Goal: Transaction & Acquisition: Purchase product/service

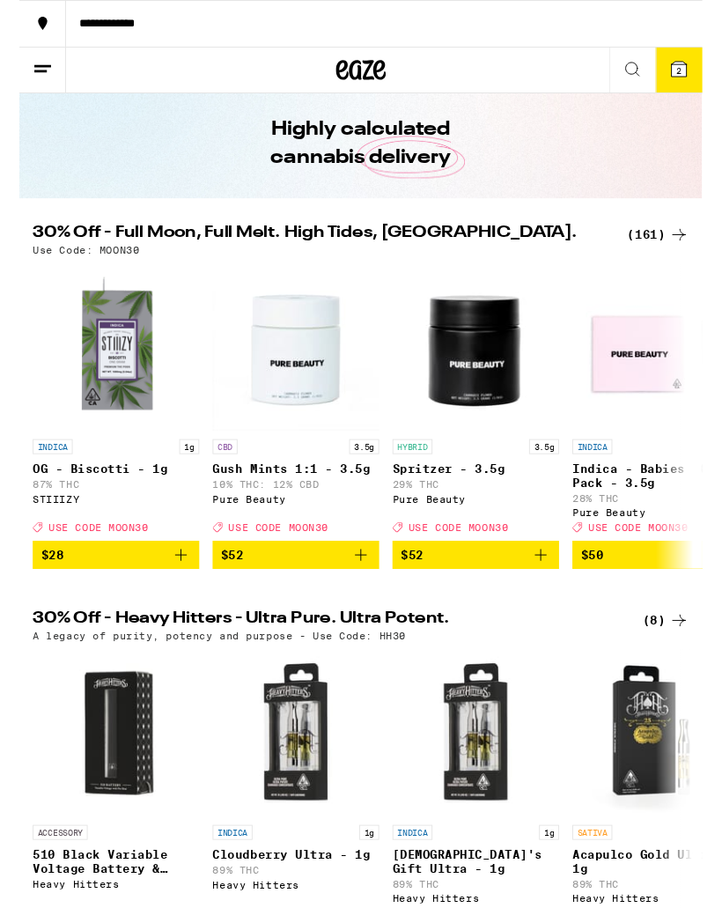
scroll to position [35, 0]
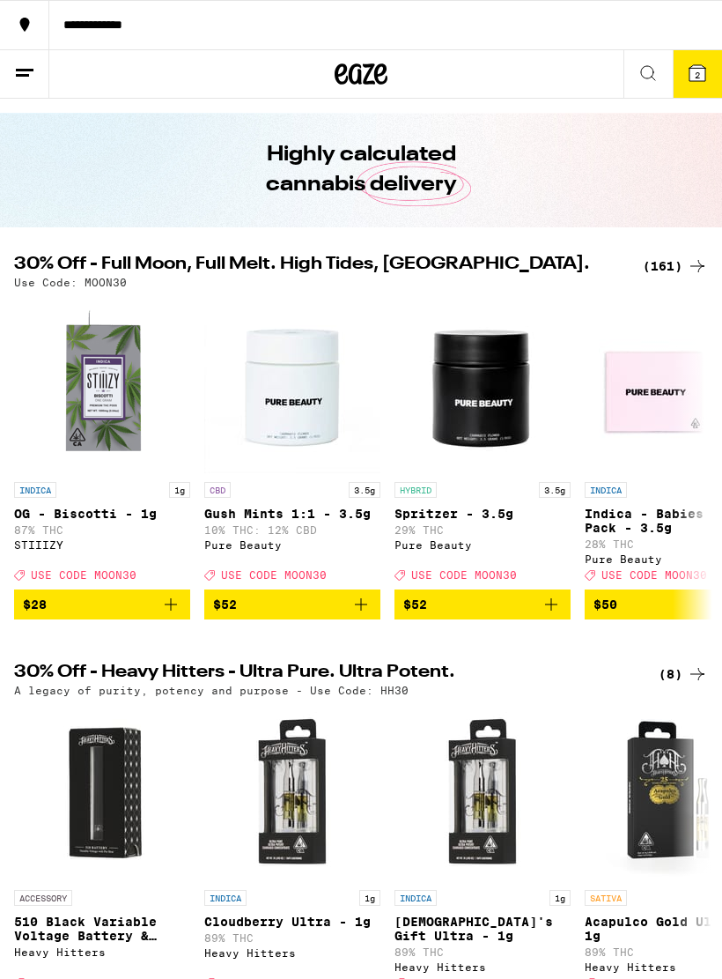
click at [690, 265] on icon at bounding box center [697, 266] width 21 height 21
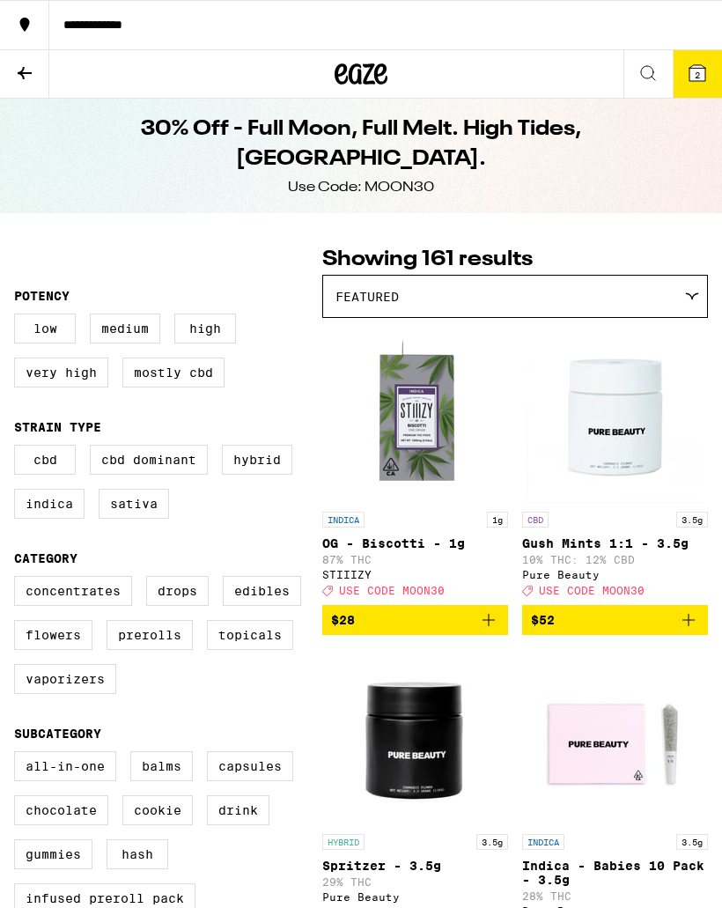
click at [157, 650] on label "Prerolls" at bounding box center [150, 635] width 86 height 30
click at [19, 580] on input "Prerolls" at bounding box center [18, 579] width 1 height 1
checkbox input "true"
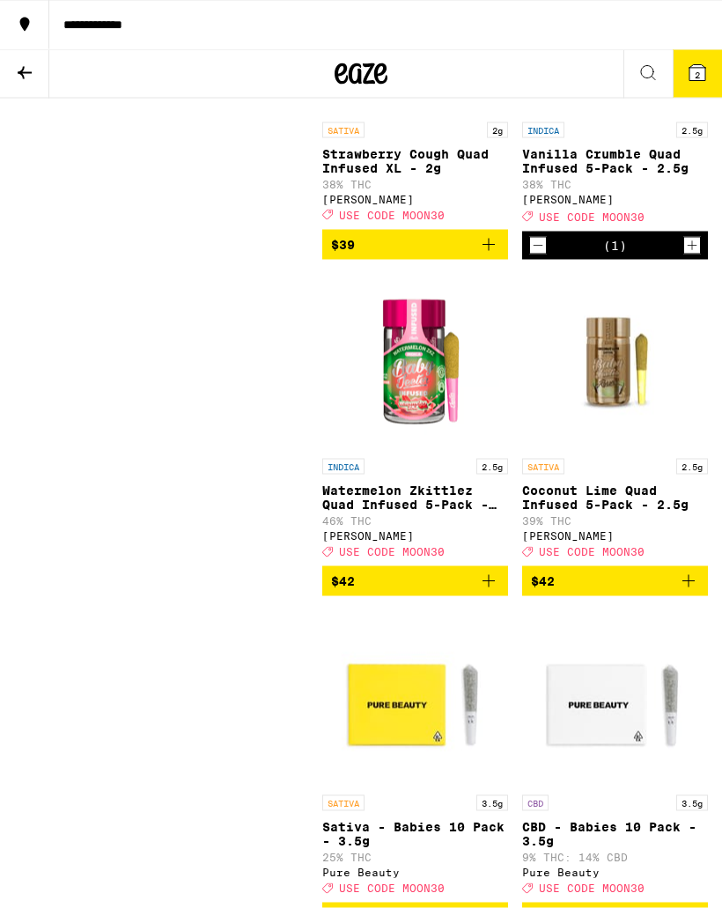
click at [496, 592] on icon "Add to bag" at bounding box center [488, 581] width 21 height 21
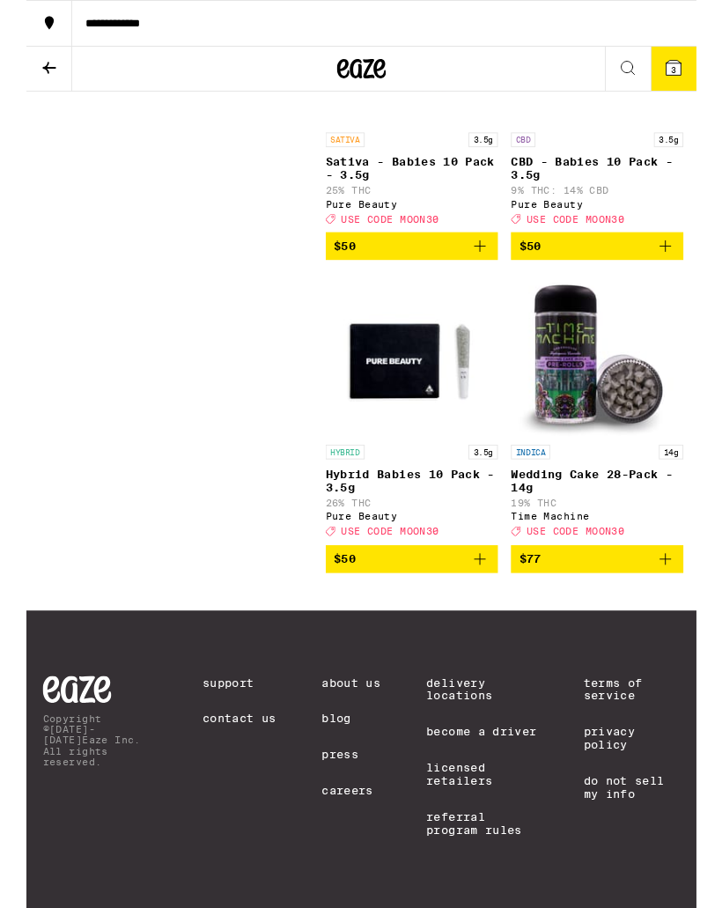
scroll to position [3195, 0]
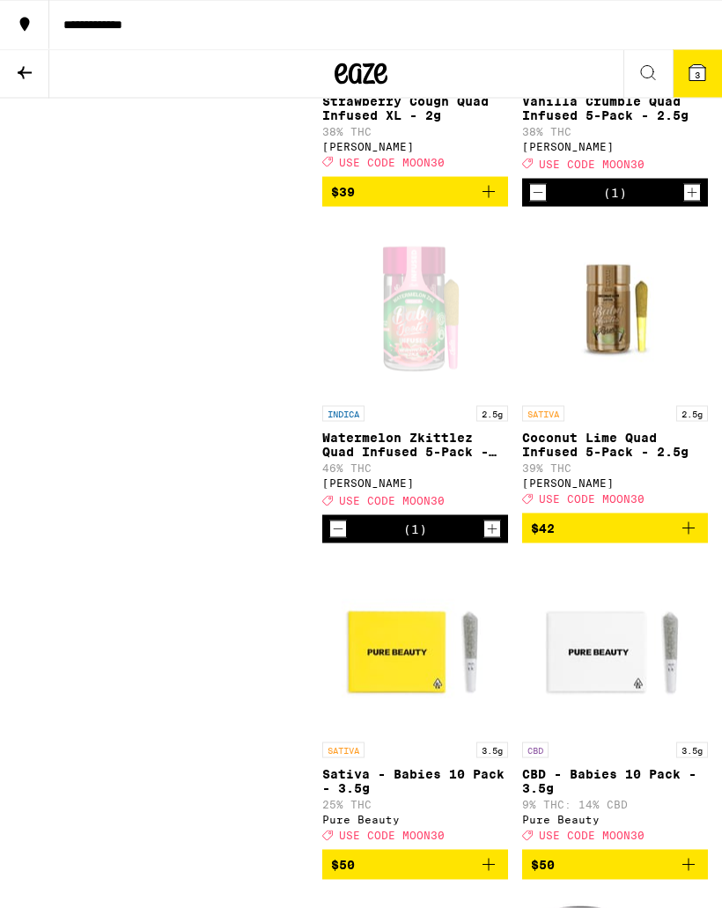
click at [709, 78] on button "3" at bounding box center [697, 74] width 49 height 48
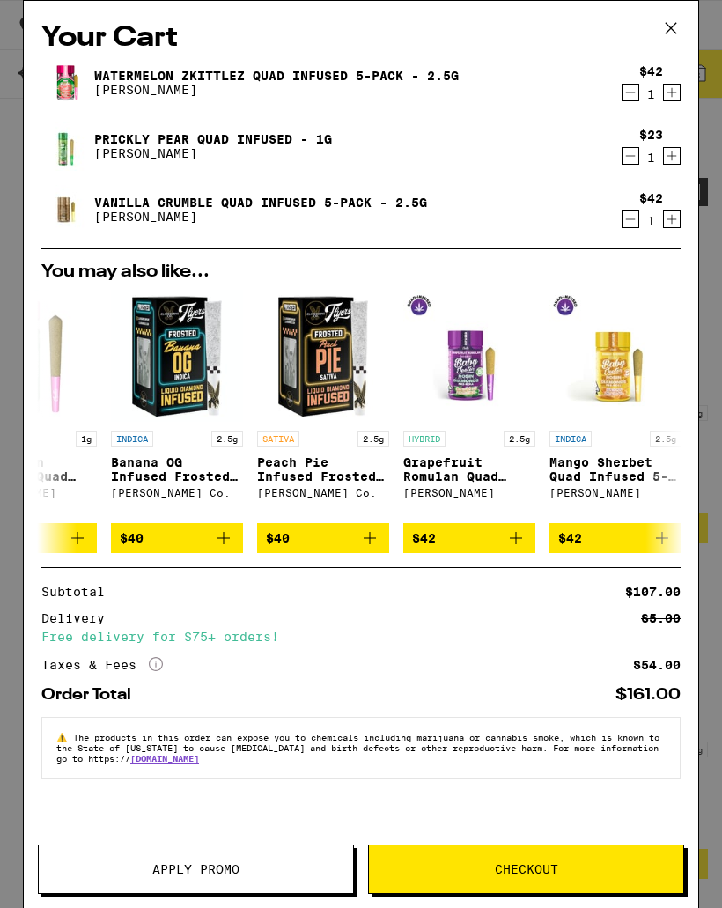
scroll to position [0, 76]
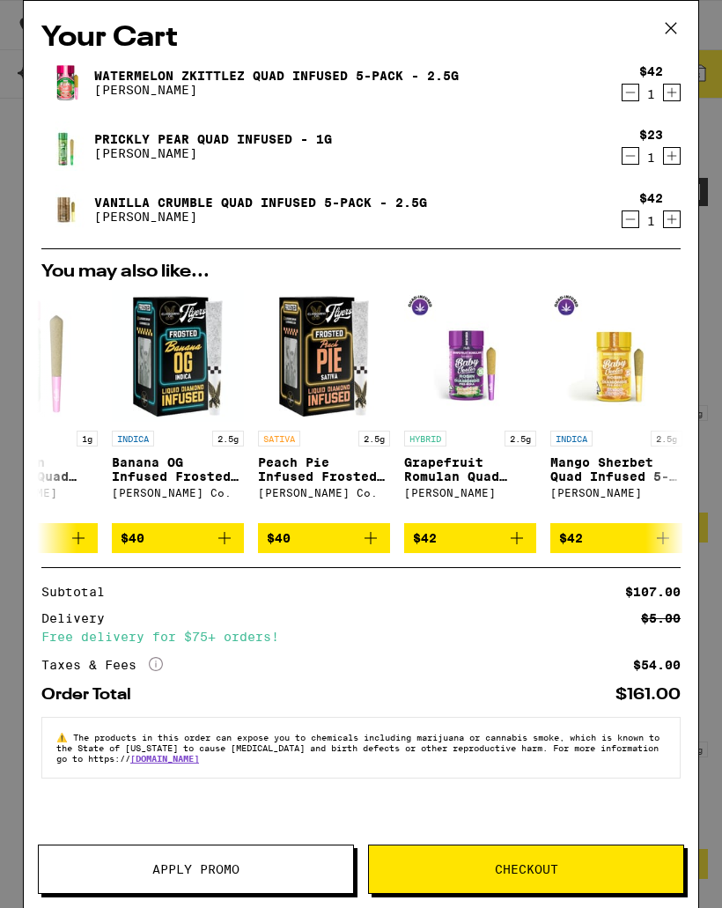
click at [282, 876] on button "Apply Promo" at bounding box center [196, 869] width 316 height 49
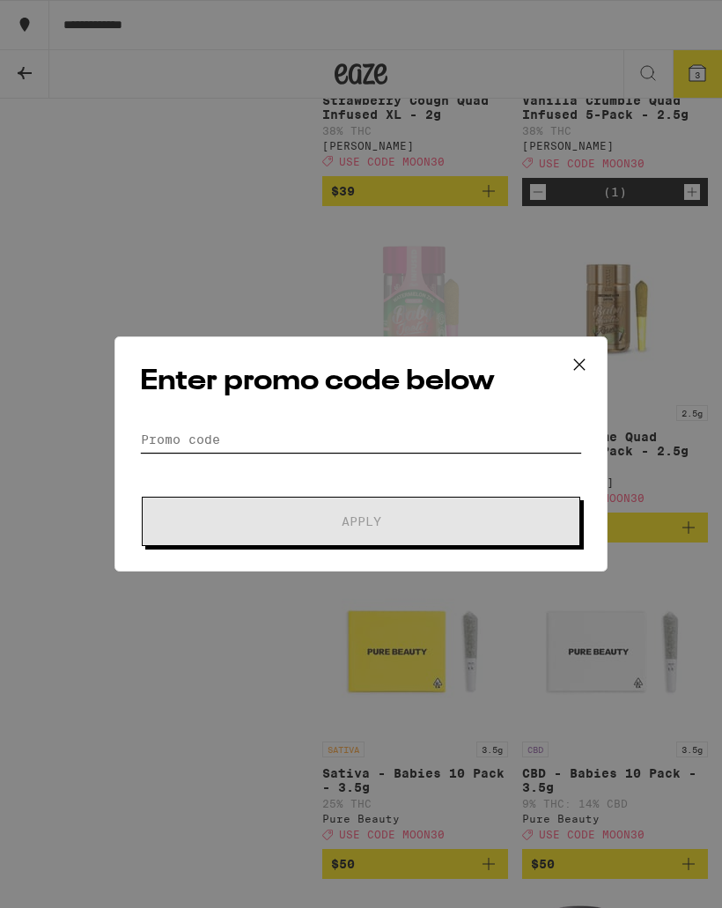
scroll to position [2421, 0]
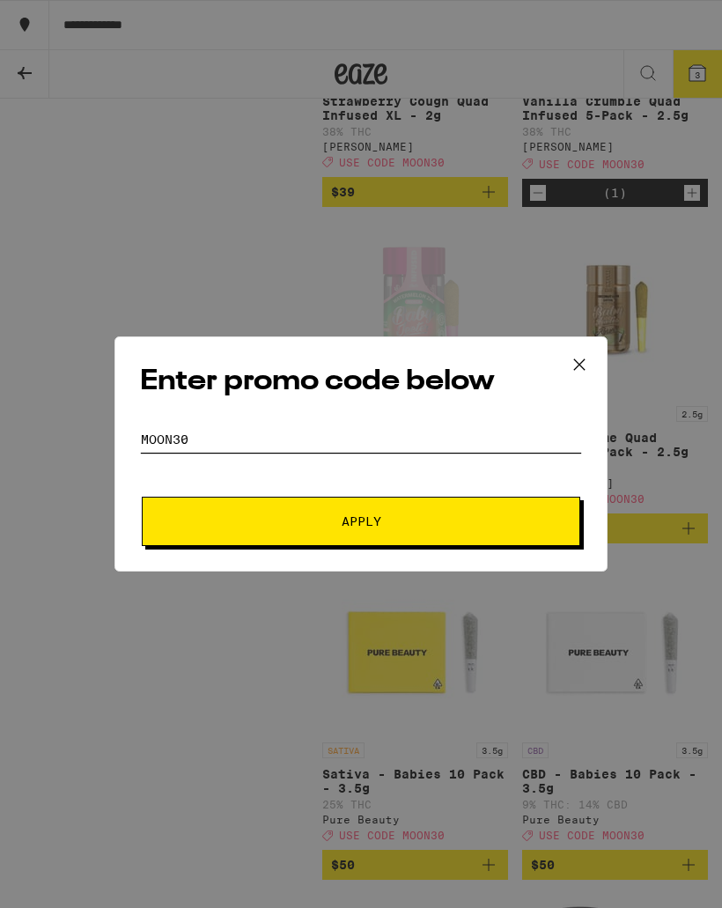
type input "Moon30"
click at [411, 522] on span "Apply" at bounding box center [361, 521] width 317 height 12
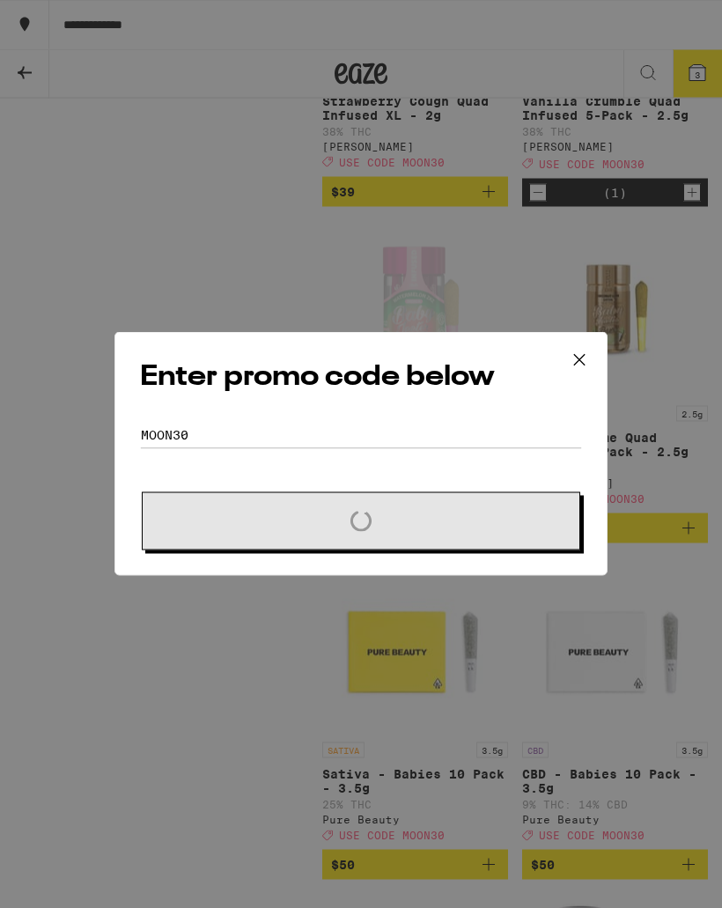
scroll to position [2422, 0]
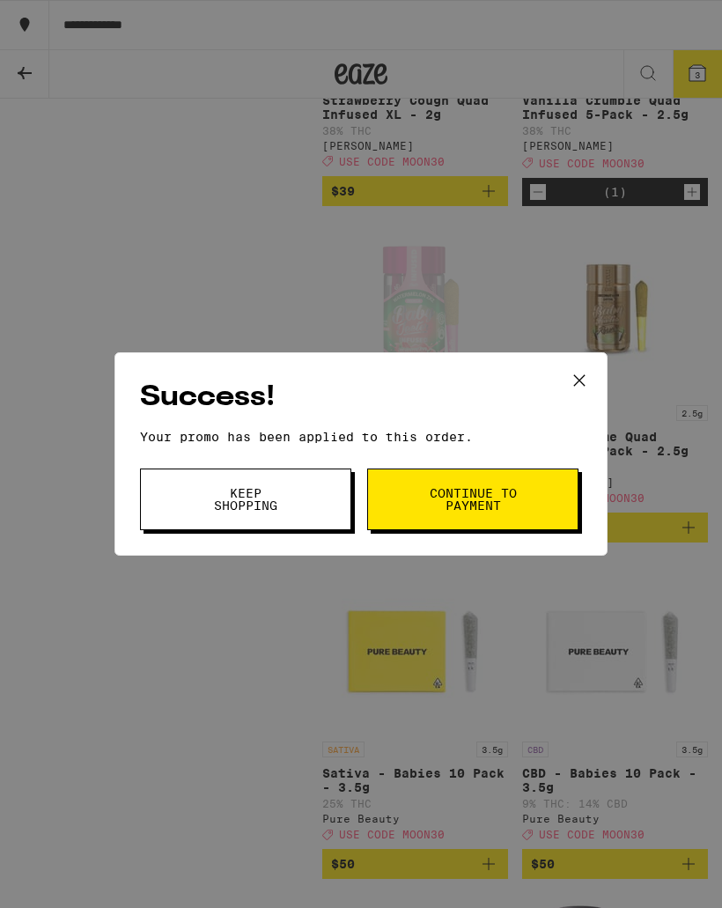
click at [310, 501] on button "Keep Shopping" at bounding box center [245, 500] width 211 height 62
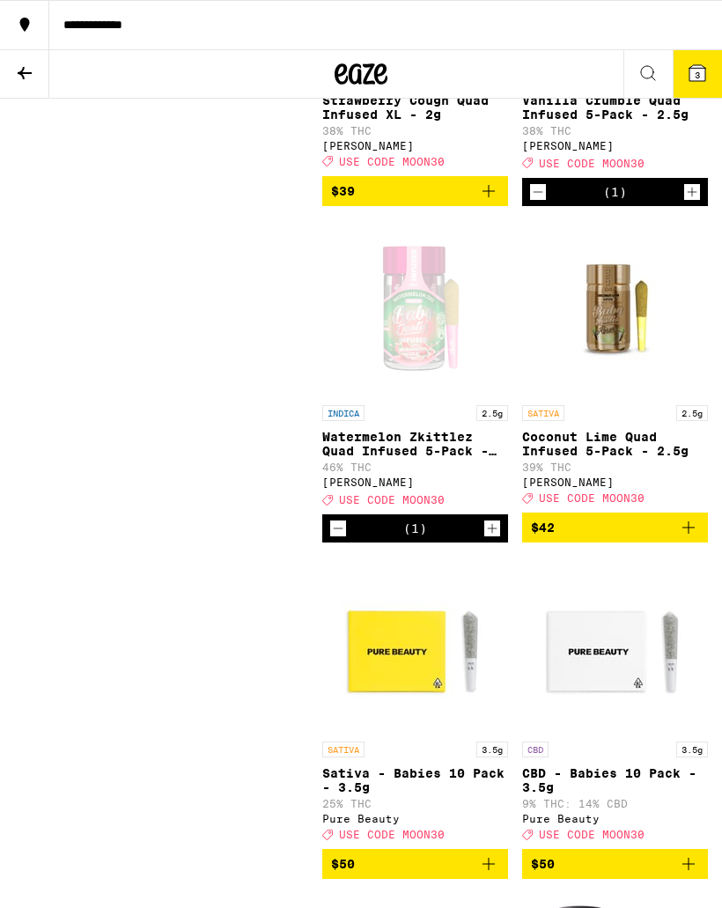
click at [709, 81] on button "3" at bounding box center [697, 74] width 49 height 48
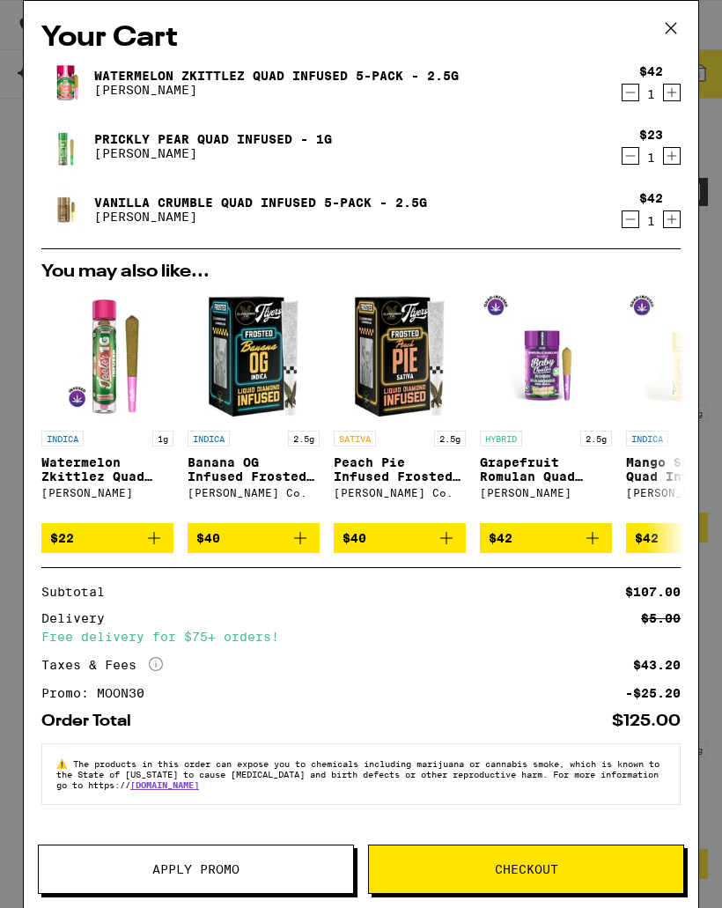
click at [626, 162] on icon "Decrement" at bounding box center [631, 155] width 16 height 21
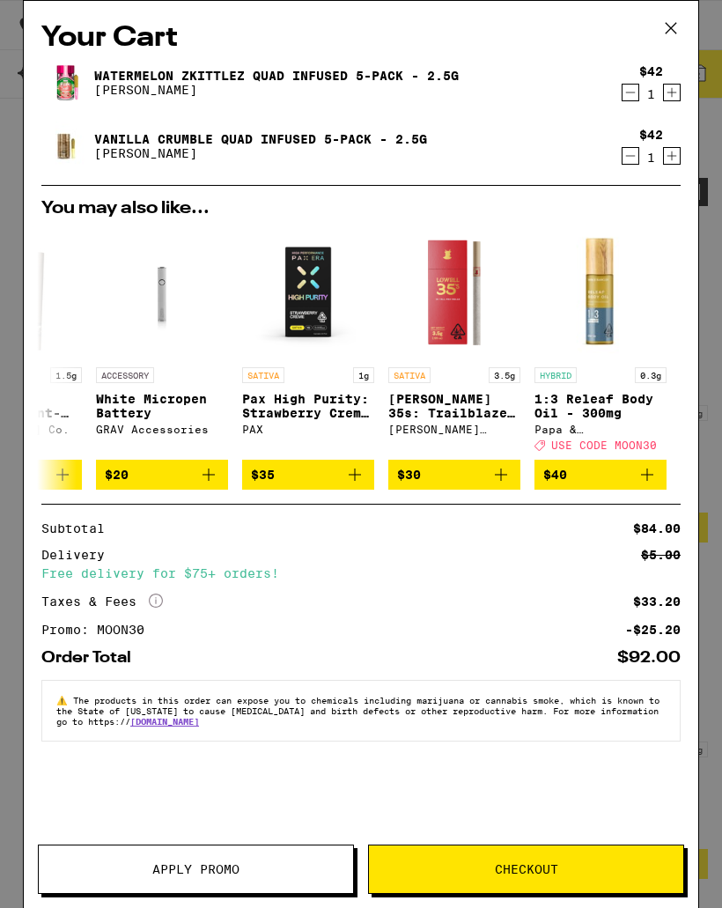
scroll to position [0, 823]
click at [659, 742] on div "⚠️ The products in this order can expose you to chemicals including marijuana o…" at bounding box center [361, 711] width 640 height 62
click at [570, 10] on div "Your Cart Watermelon Zkittlez Quad Infused 5-Pack - 2.5g [PERSON_NAME] $42 1 Va…" at bounding box center [361, 428] width 675 height 855
